Goal: Entertainment & Leisure: Consume media (video, audio)

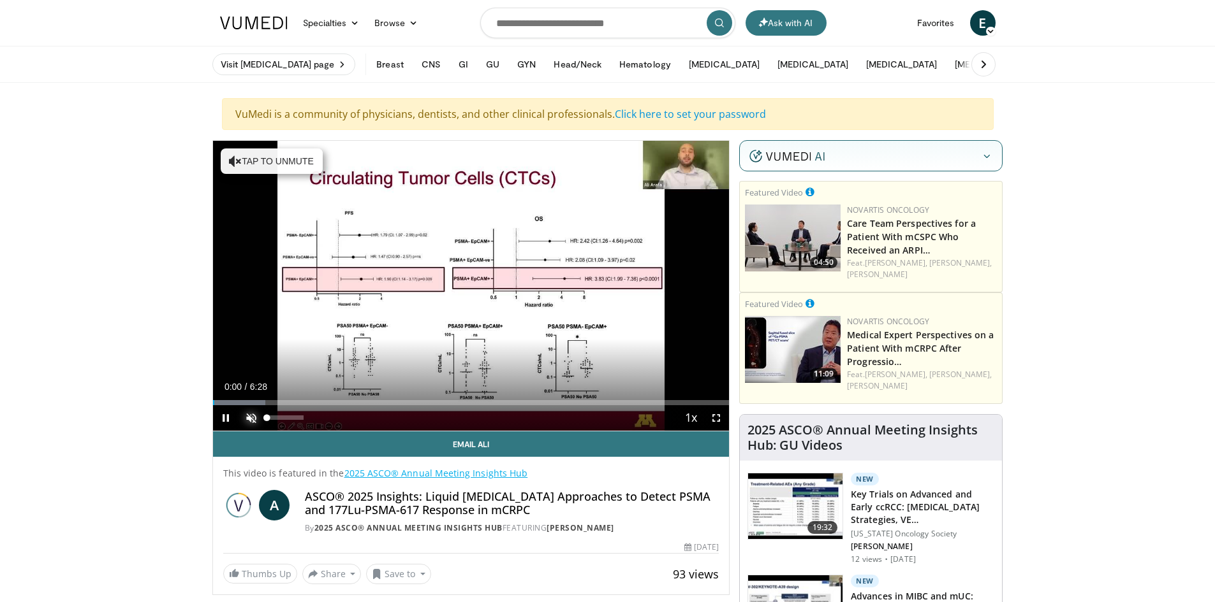
click at [247, 423] on span "Video Player" at bounding box center [251, 418] width 26 height 26
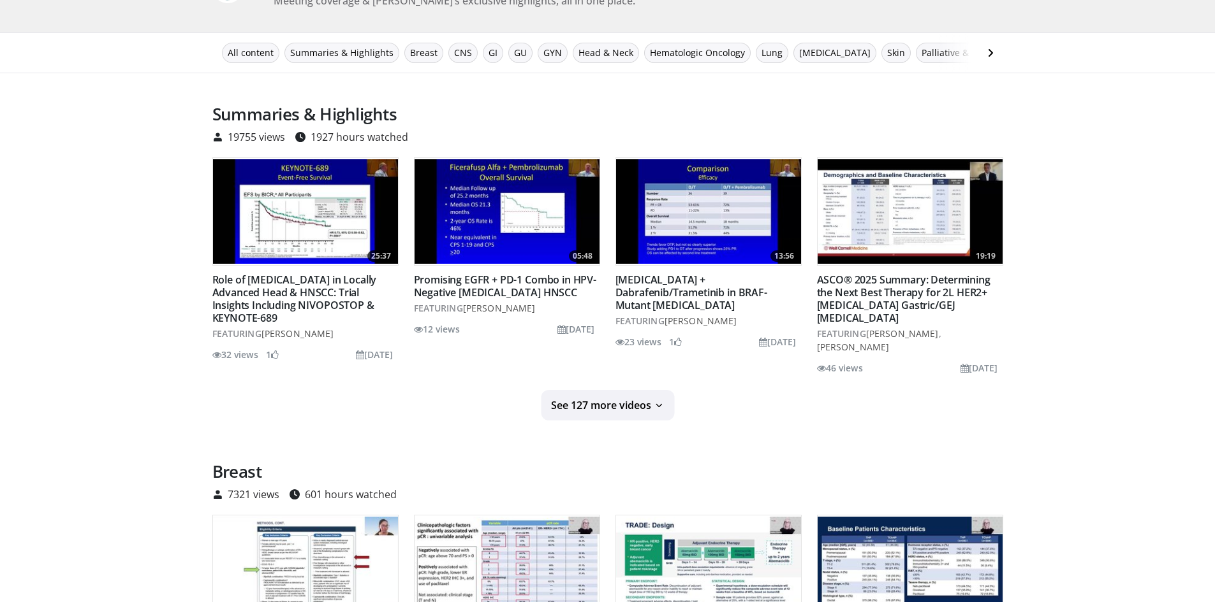
scroll to position [191, 0]
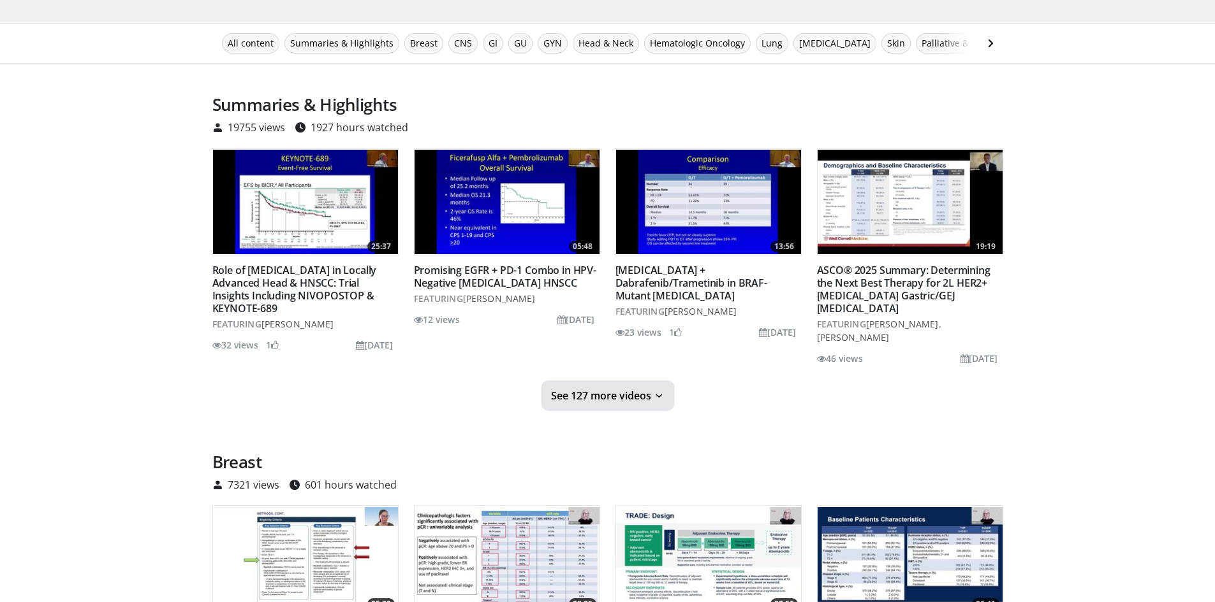
click at [636, 399] on span "See 127 more videos" at bounding box center [601, 396] width 100 height 13
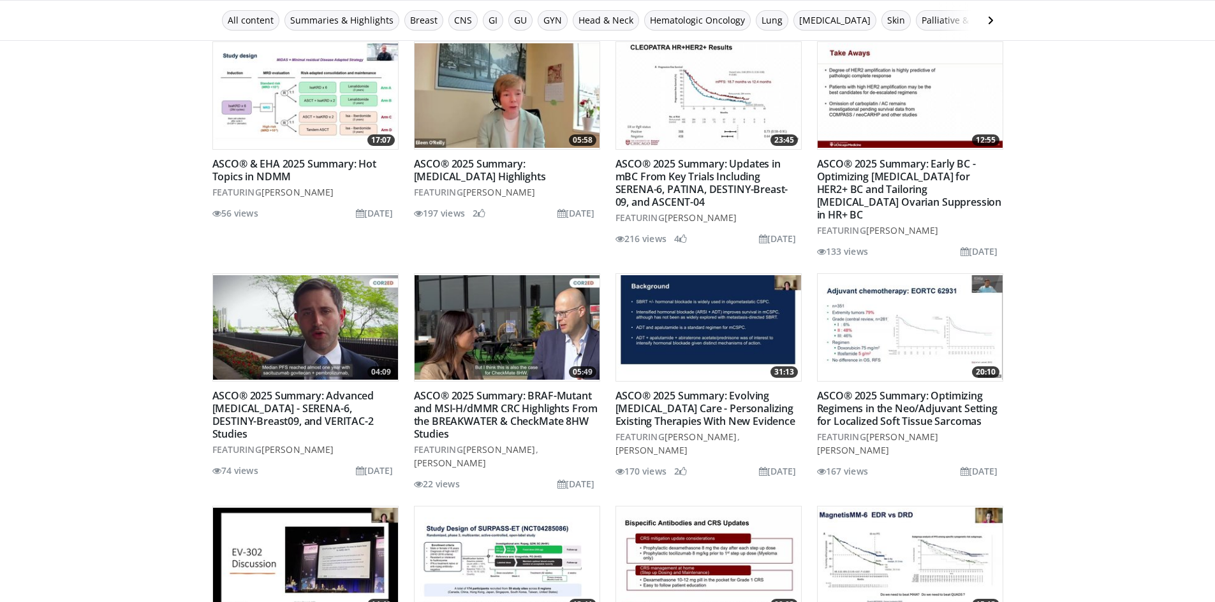
scroll to position [2805, 0]
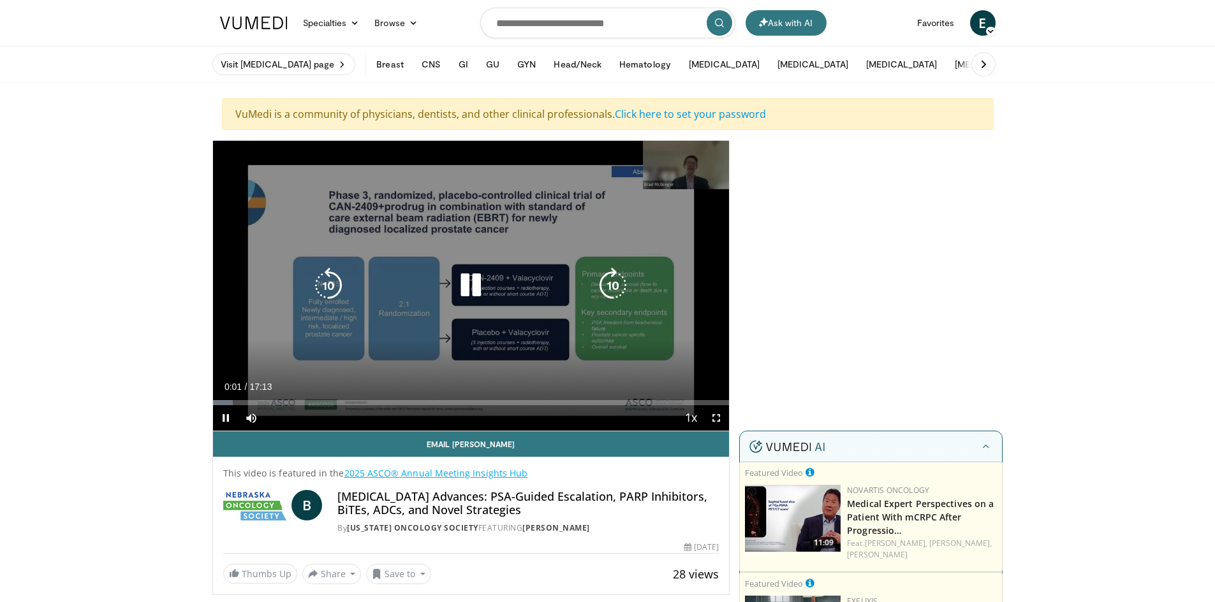
click at [589, 204] on div "10 seconds Tap to unmute" at bounding box center [471, 286] width 516 height 290
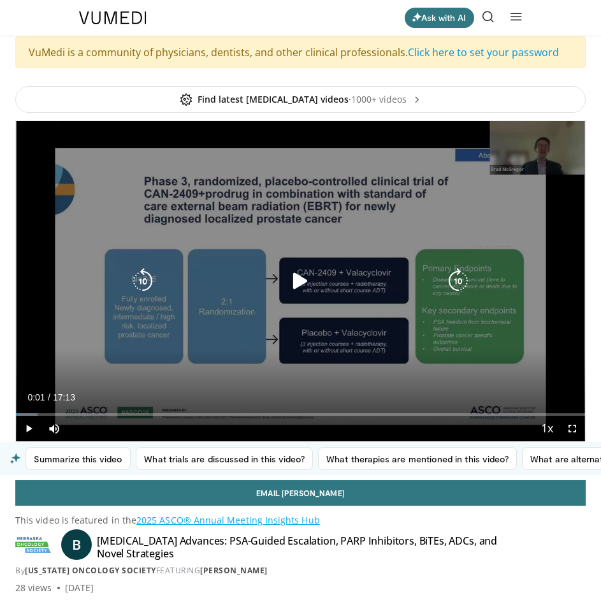
click at [339, 362] on div "10 seconds Tap to unmute" at bounding box center [300, 281] width 569 height 320
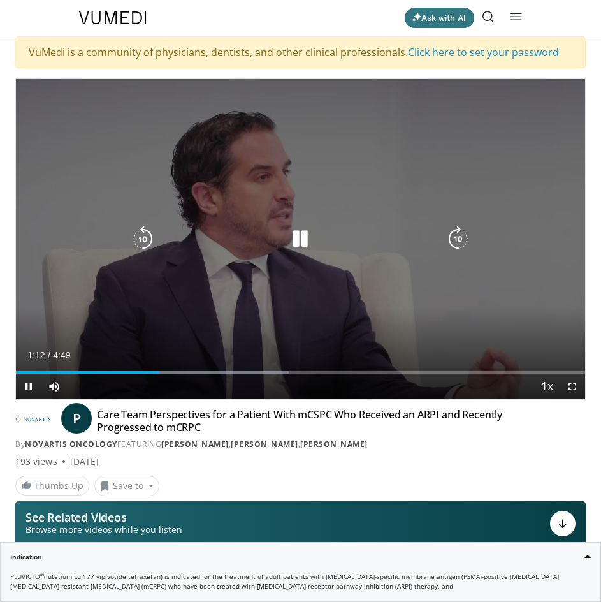
click at [444, 324] on div "10 seconds Tap to unmute" at bounding box center [300, 239] width 569 height 320
click at [245, 178] on div "10 seconds Tap to unmute" at bounding box center [300, 239] width 569 height 320
